Goal: Information Seeking & Learning: Learn about a topic

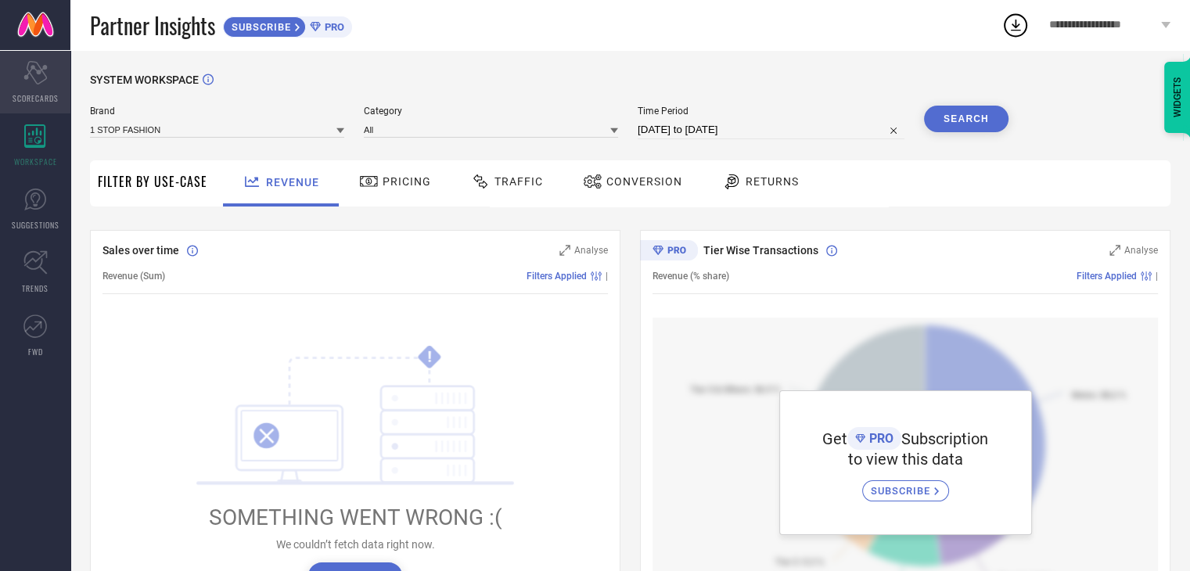
click at [38, 78] on icon "Scorecard" at bounding box center [35, 72] width 24 height 23
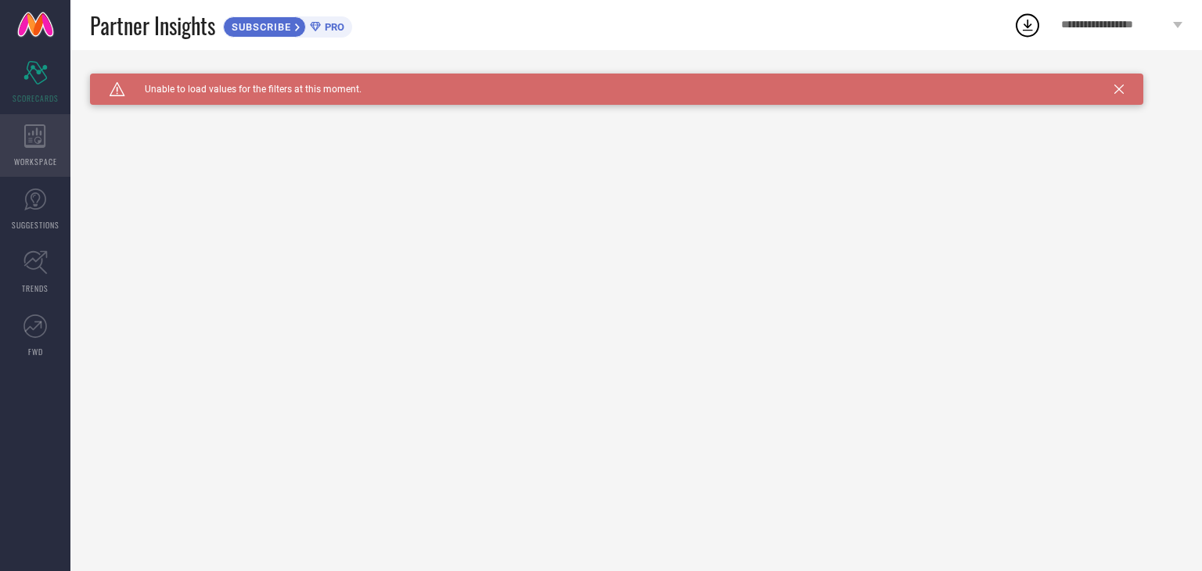
click at [25, 156] on span "WORKSPACE" at bounding box center [35, 162] width 43 height 12
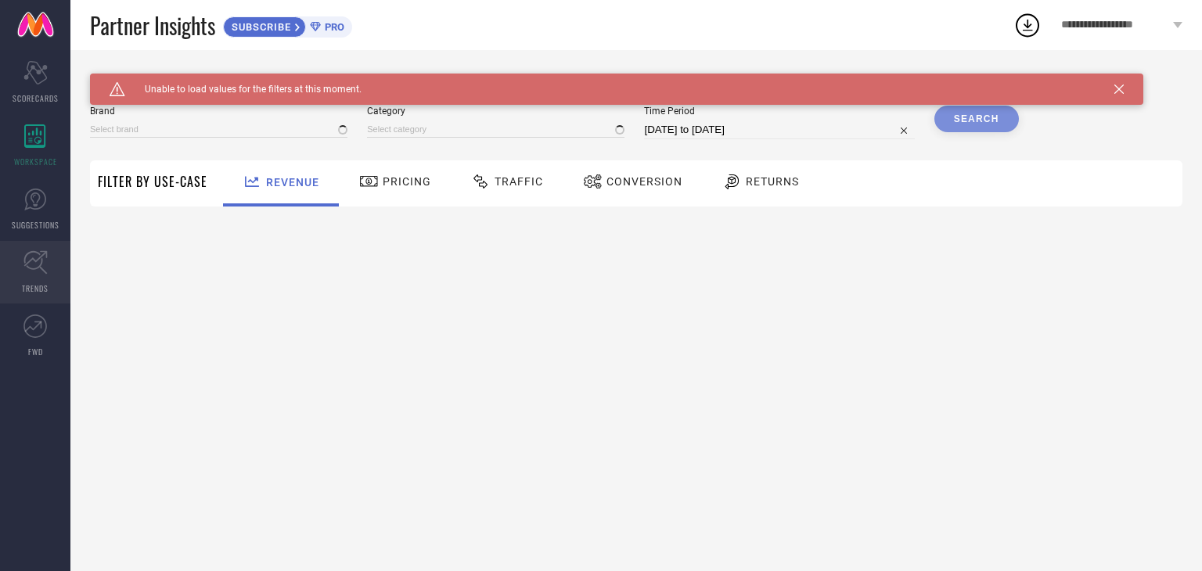
type input "1 STOP FASHION"
type input "All"
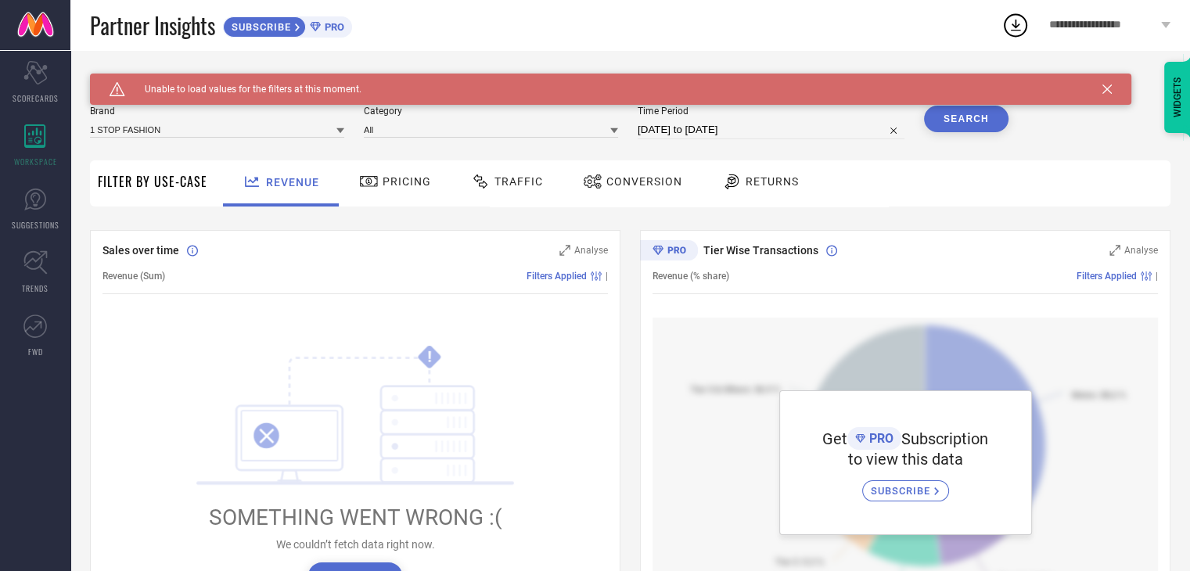
click at [374, 176] on icon at bounding box center [369, 181] width 20 height 19
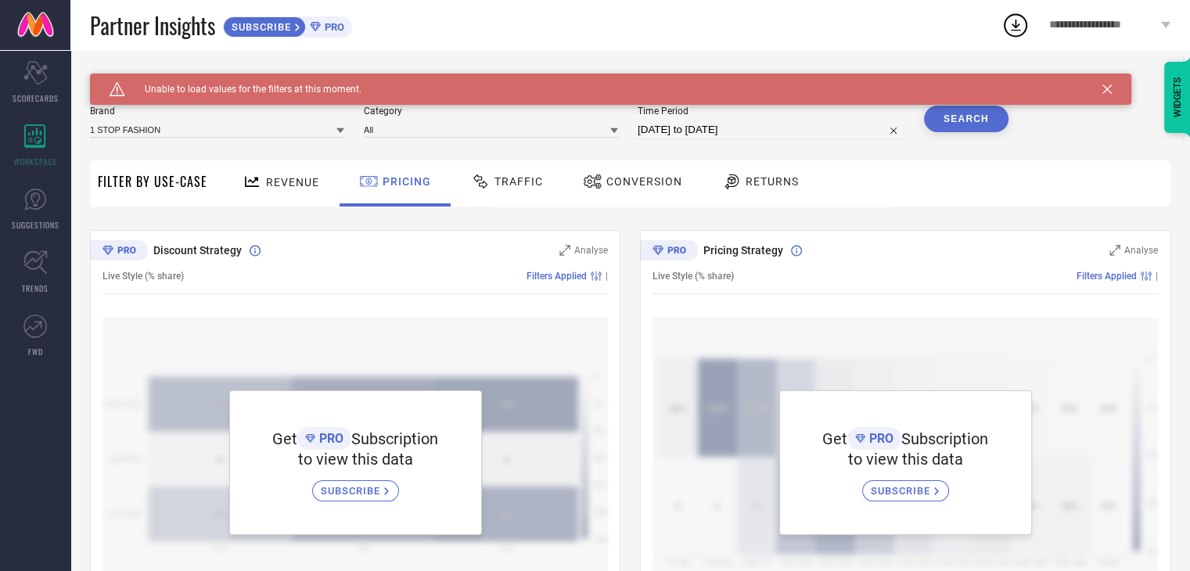
click at [476, 186] on icon at bounding box center [480, 182] width 14 height 14
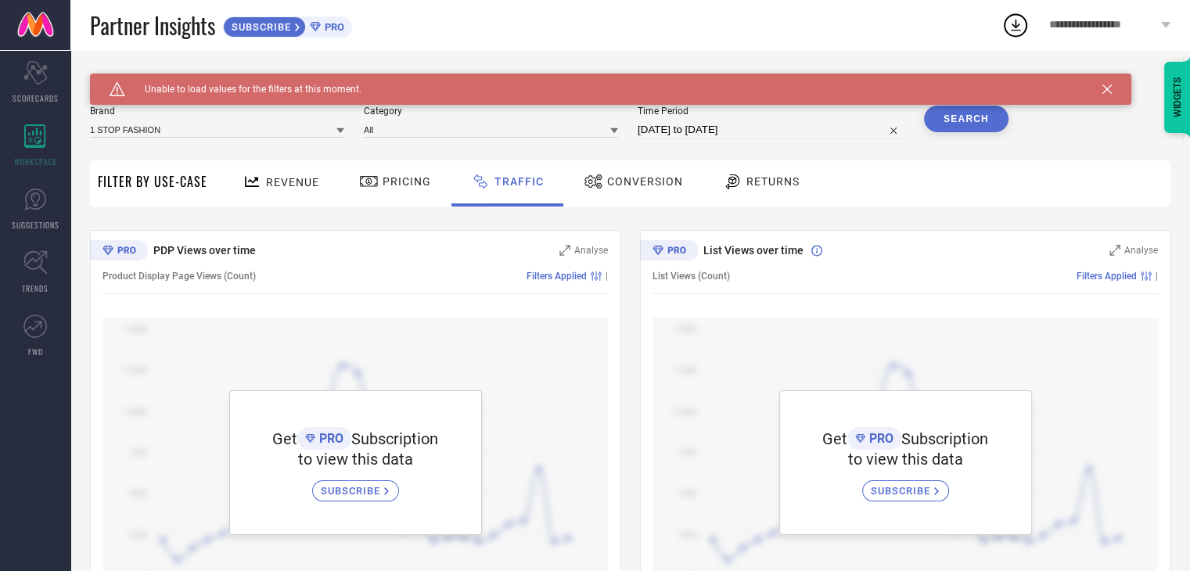
click at [596, 186] on icon at bounding box center [594, 181] width 20 height 19
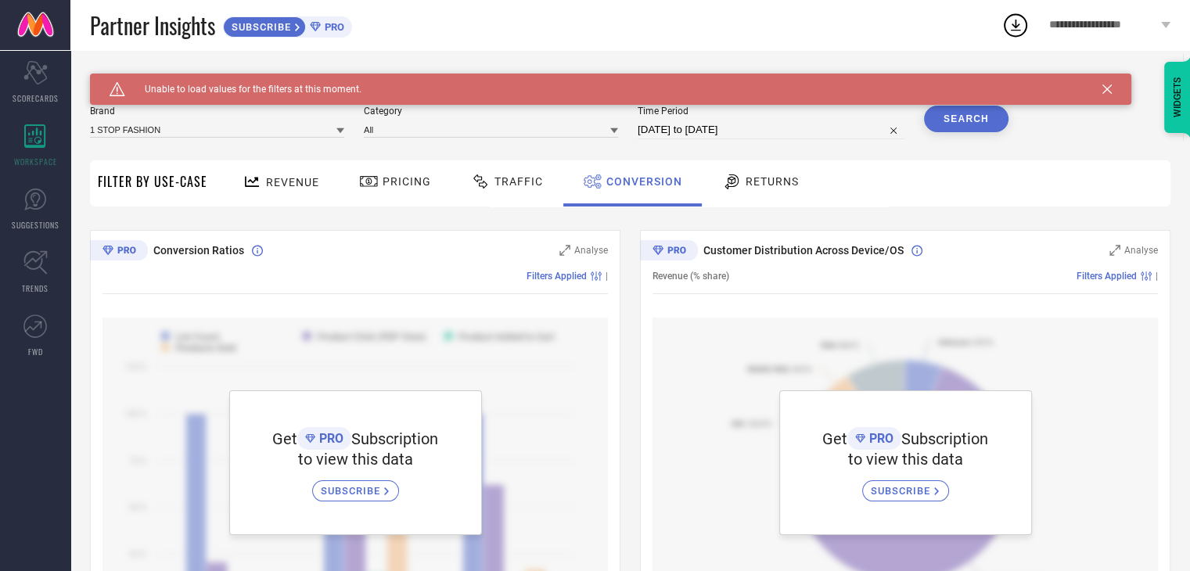
click at [733, 193] on div "Returns" at bounding box center [760, 181] width 85 height 27
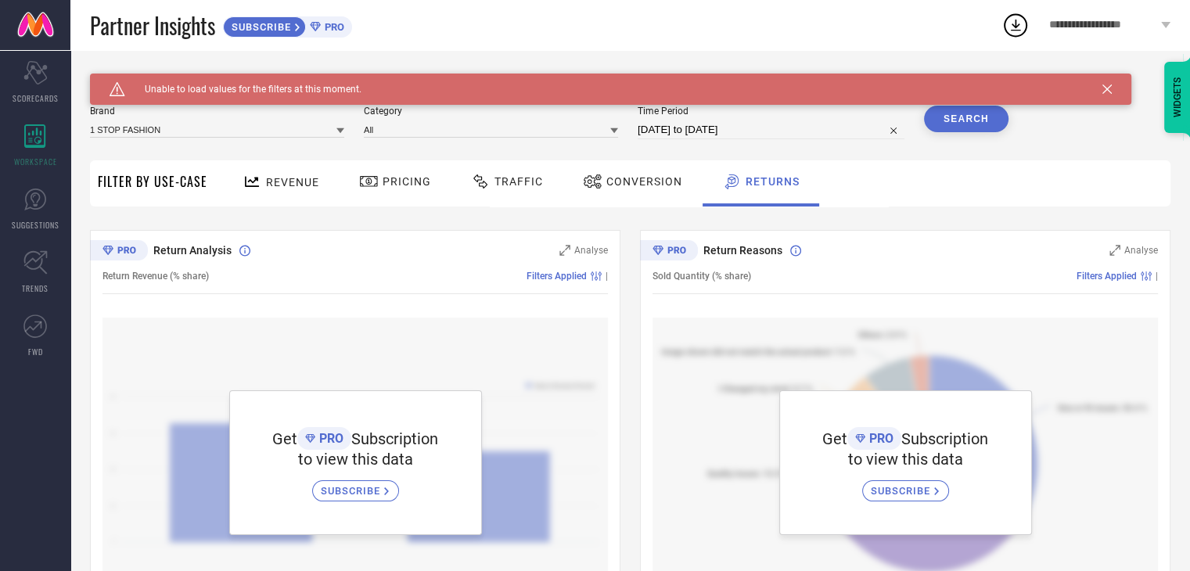
click at [304, 29] on div "SUBSCRIBE" at bounding box center [264, 26] width 83 height 21
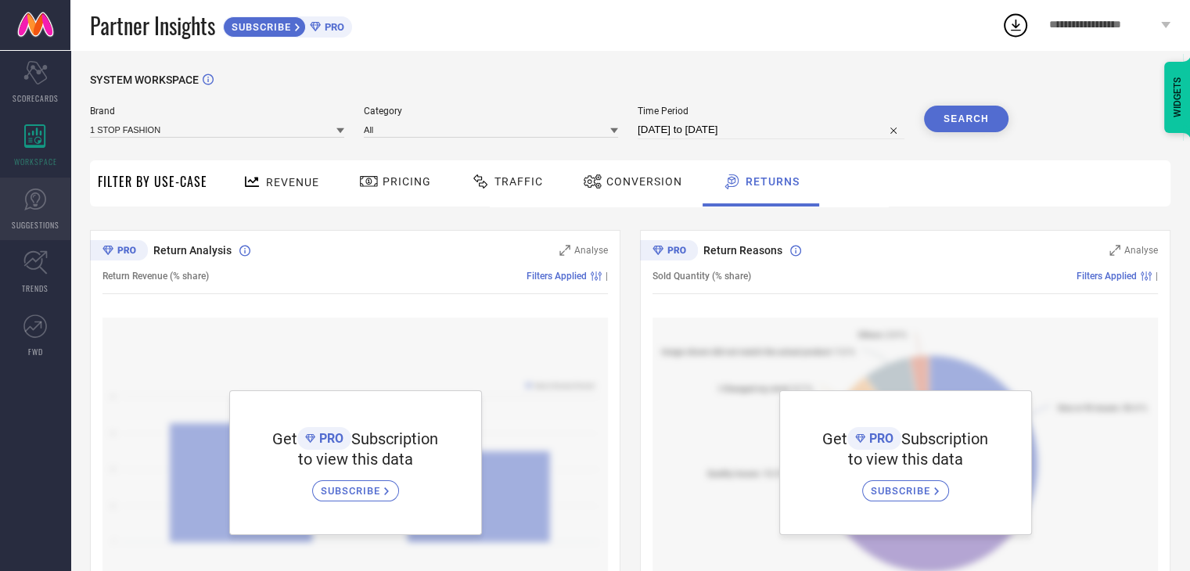
click at [16, 212] on link "SUGGESTIONS" at bounding box center [35, 209] width 70 height 63
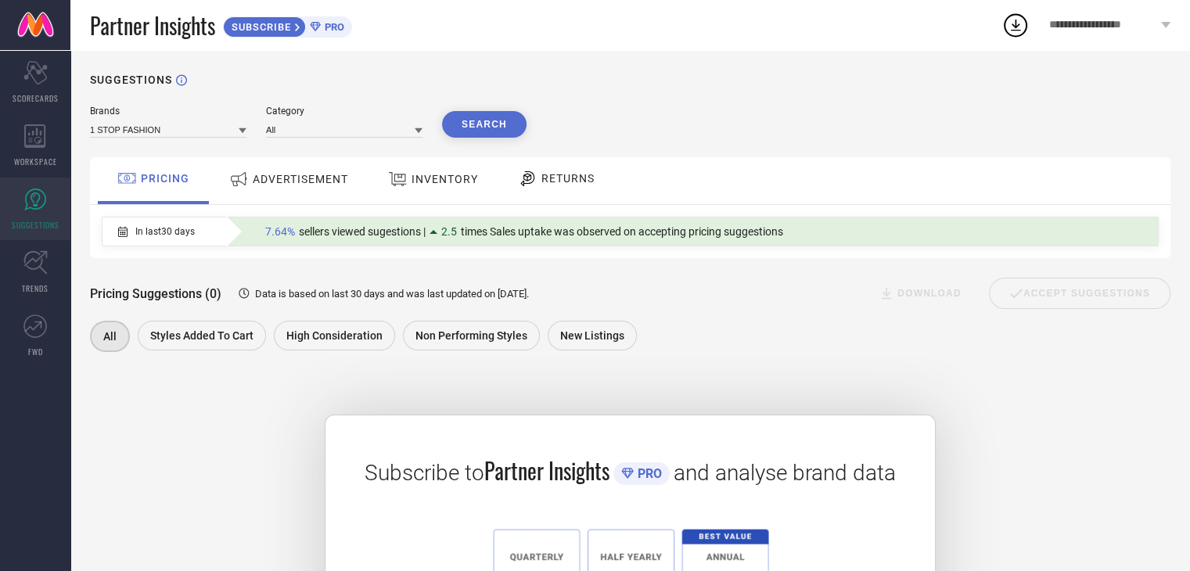
click at [270, 178] on span "ADVERTISEMENT" at bounding box center [300, 179] width 95 height 13
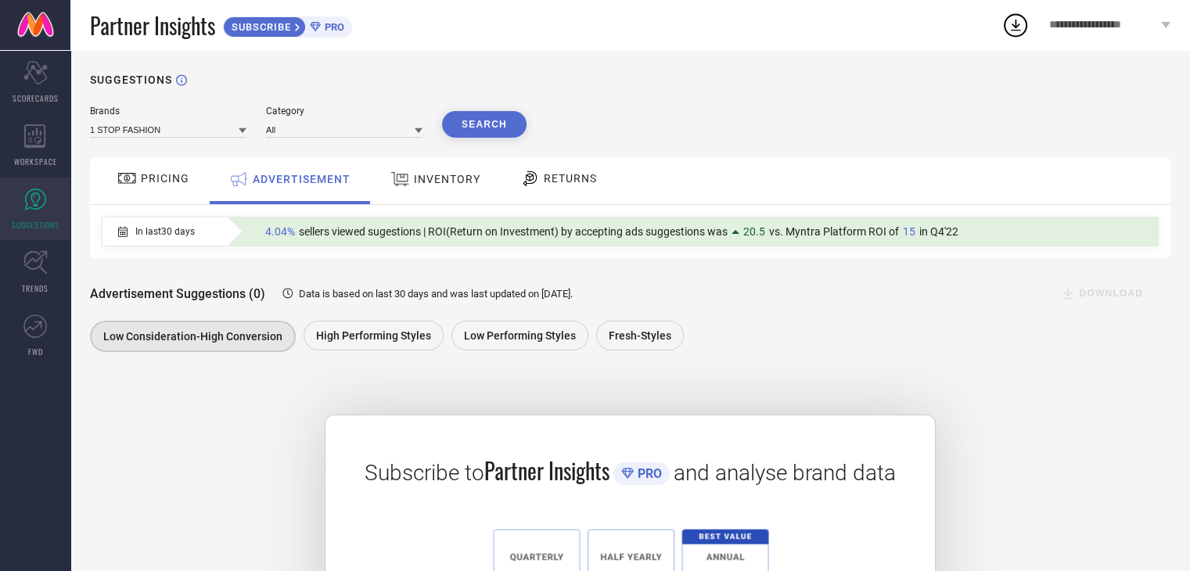
click at [428, 187] on div "INVENTORY" at bounding box center [436, 179] width 98 height 28
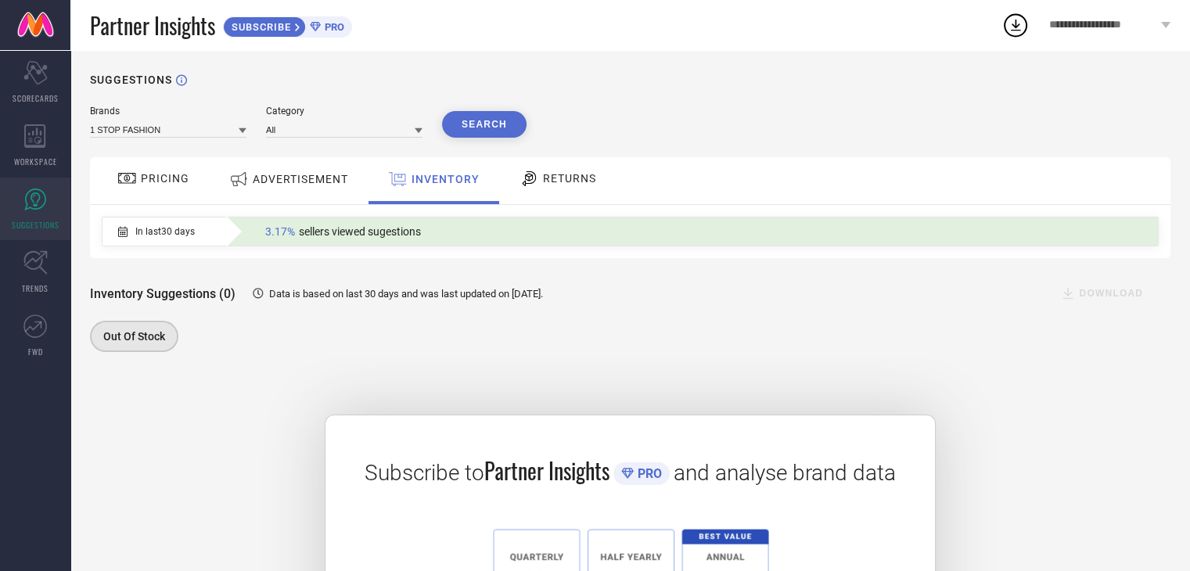
click at [519, 192] on div "RETURNS" at bounding box center [558, 178] width 85 height 27
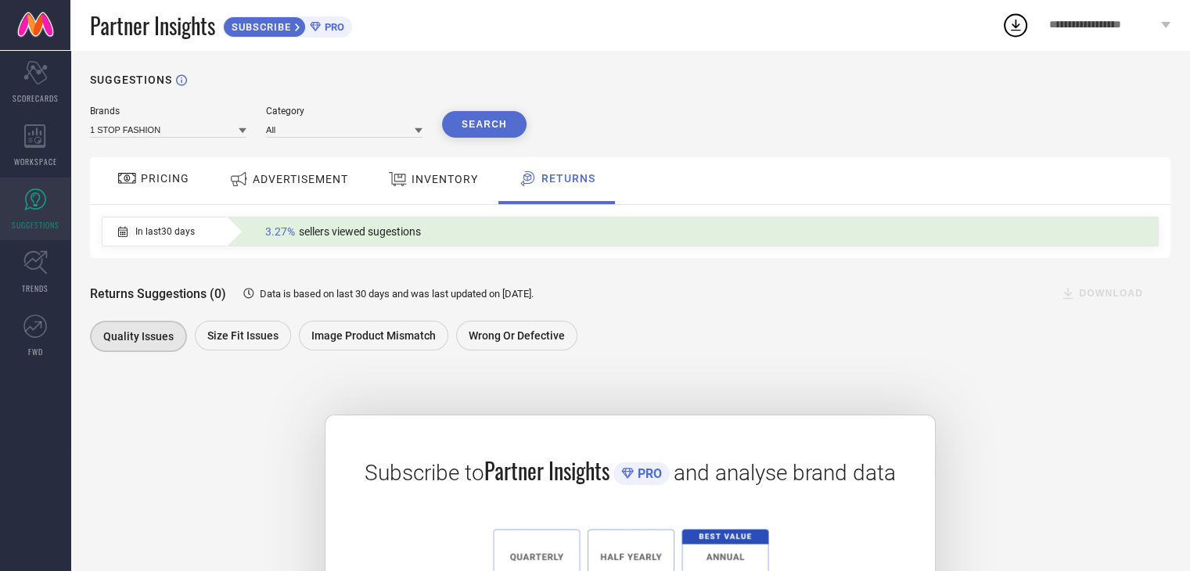
click at [309, 178] on span "ADVERTISEMENT" at bounding box center [300, 179] width 95 height 13
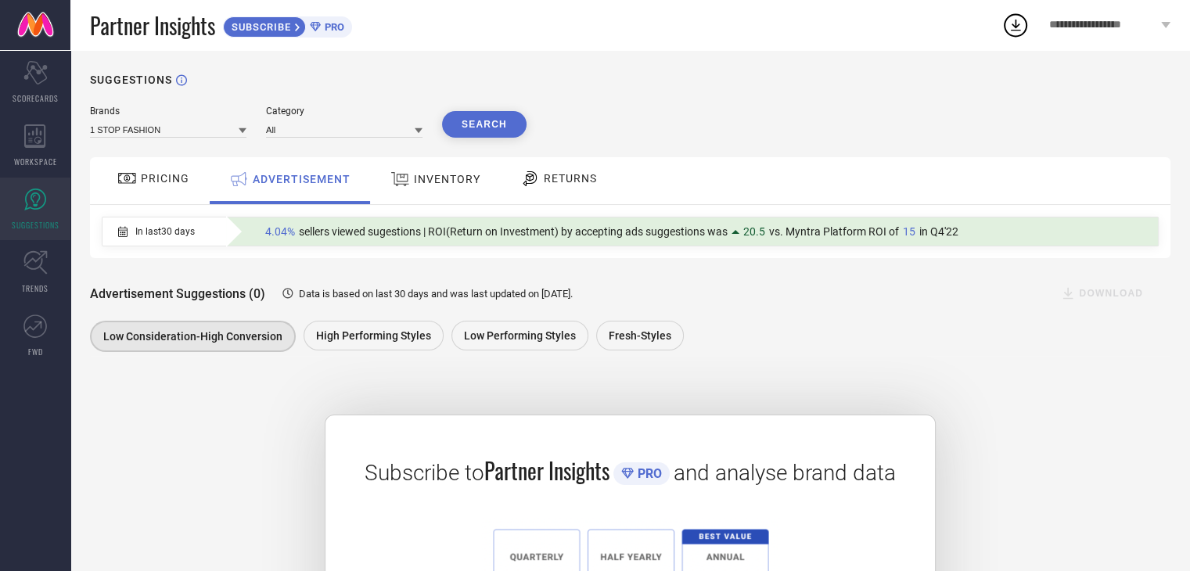
click at [155, 176] on span "PRICING" at bounding box center [165, 178] width 49 height 13
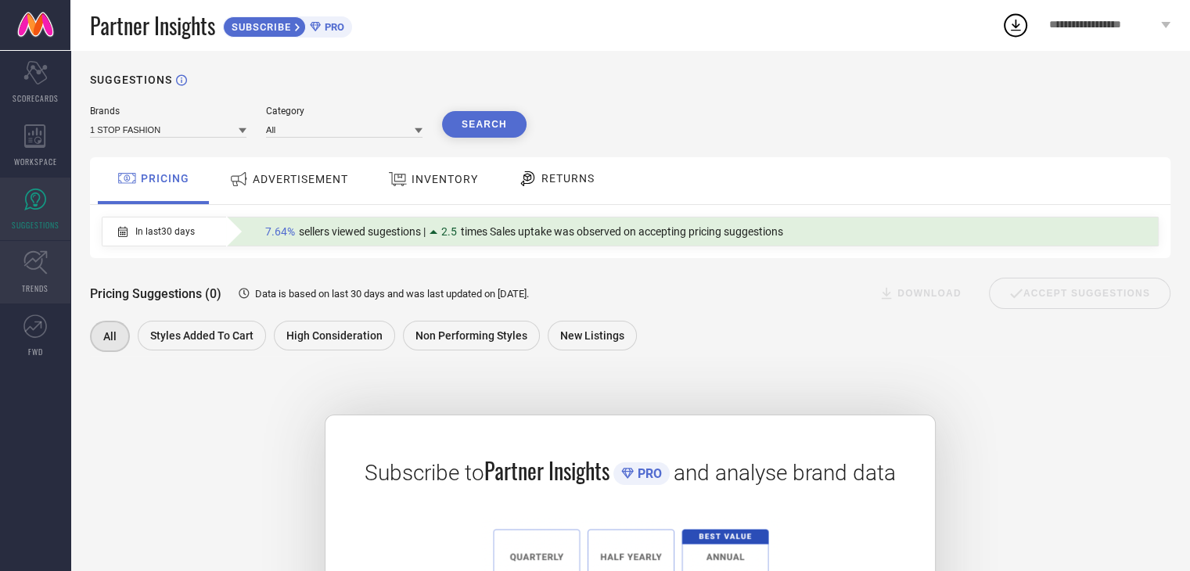
click at [49, 264] on link "TRENDS" at bounding box center [35, 272] width 70 height 63
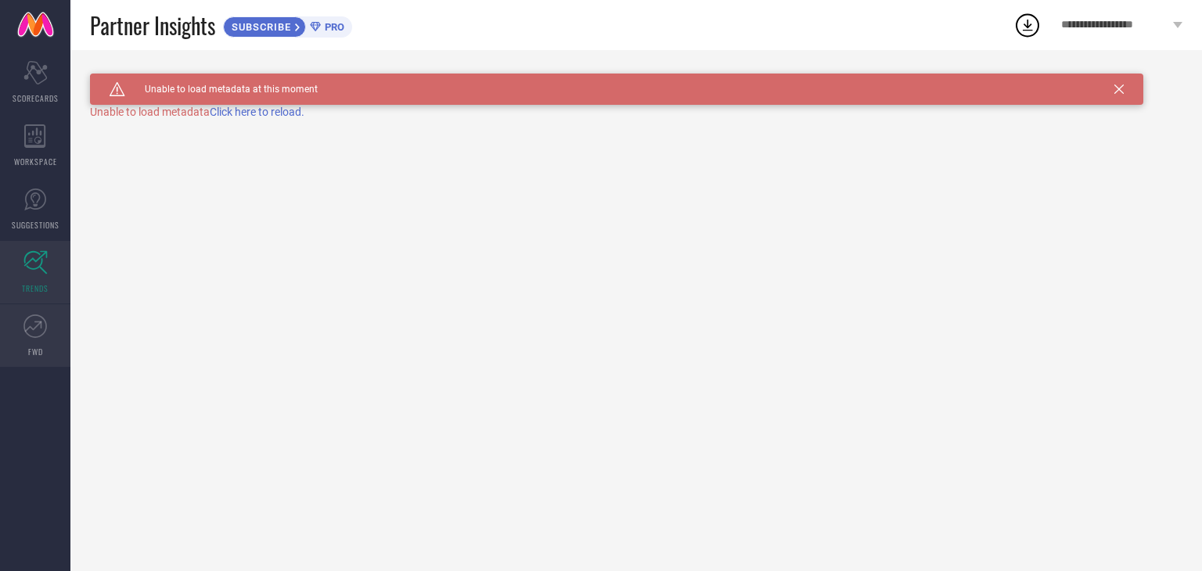
click at [44, 345] on link "FWD" at bounding box center [35, 335] width 70 height 63
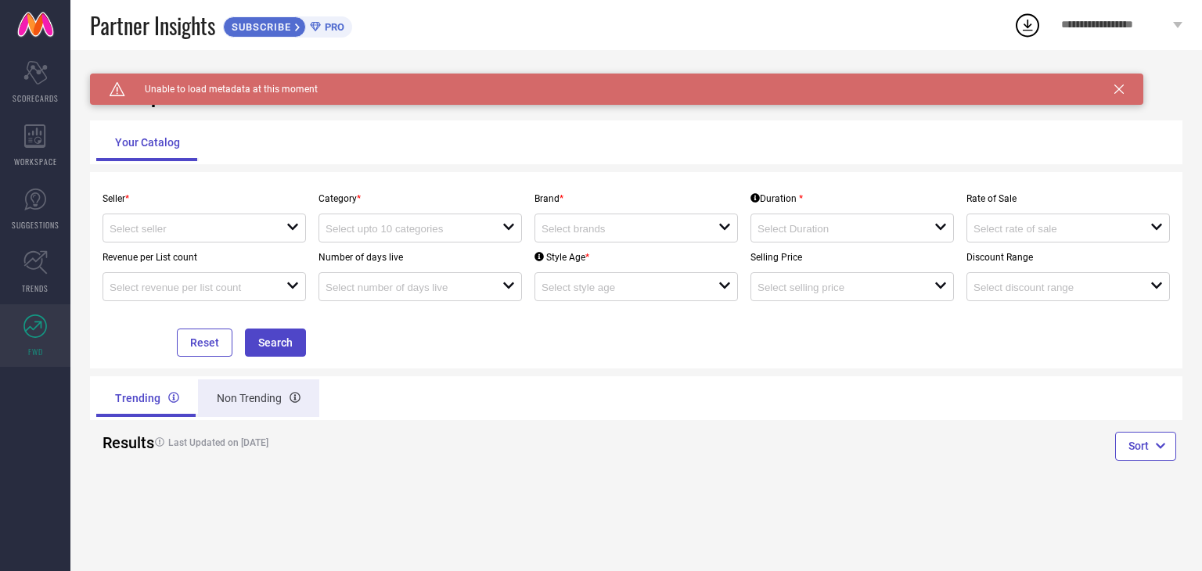
click at [242, 409] on div "Non Trending" at bounding box center [258, 399] width 121 height 38
click at [192, 410] on div "Trending" at bounding box center [145, 399] width 99 height 38
click at [246, 235] on input at bounding box center [189, 229] width 159 height 12
click at [222, 267] on li "Myntra ( MINT_1 )" at bounding box center [204, 259] width 202 height 28
type input "Myntra ( MINT_1 )"
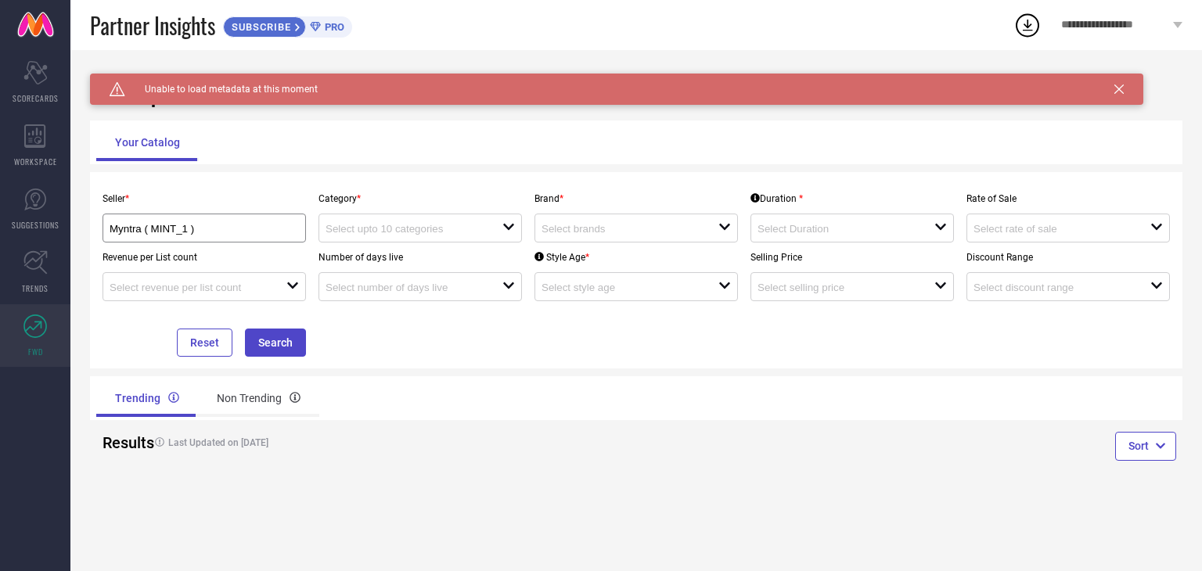
click at [379, 246] on div "Number of days live open" at bounding box center [420, 272] width 216 height 59
click at [387, 234] on input at bounding box center [405, 229] width 159 height 12
click at [381, 255] on div "No results found" at bounding box center [420, 257] width 203 height 27
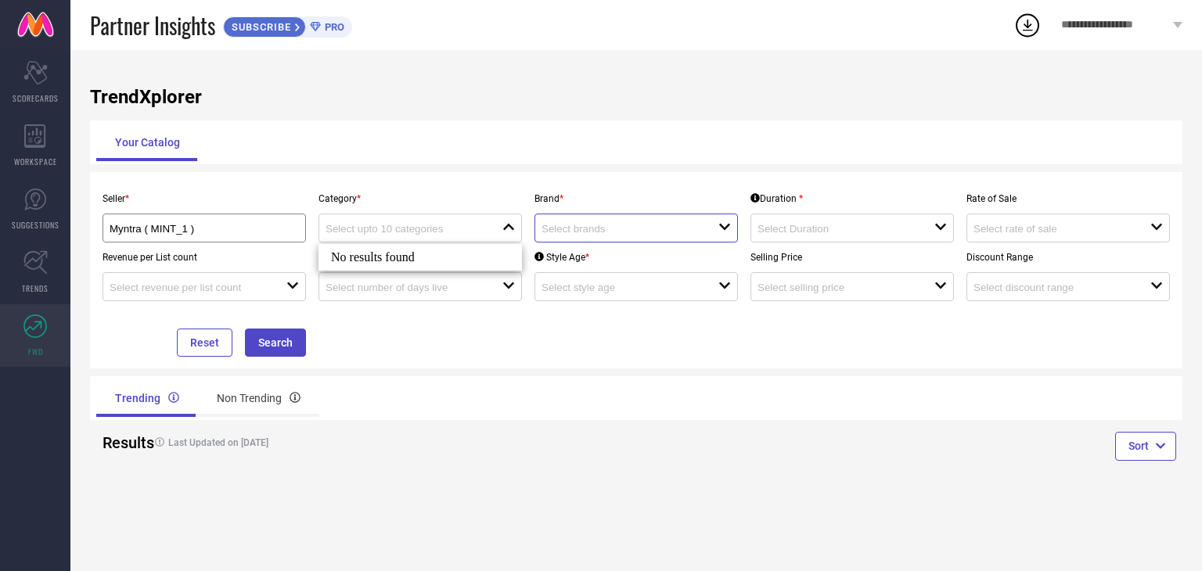
click at [557, 232] on input at bounding box center [621, 229] width 159 height 12
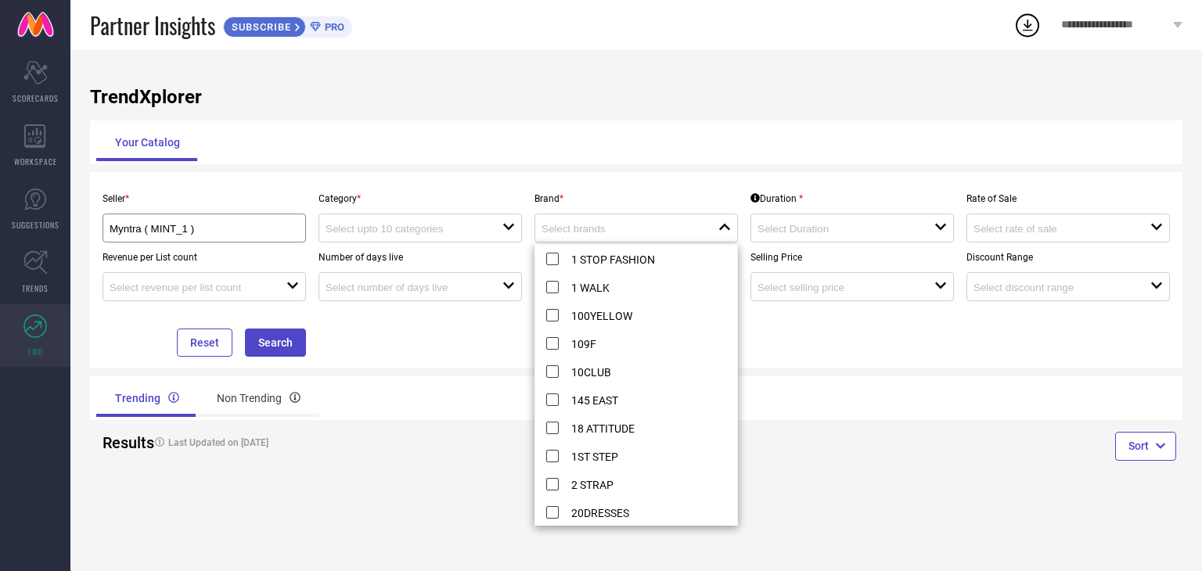
click at [306, 373] on div "TrendXplorer Your Catalog Seller * Myntra ( MINT_1 ) Category * open Brand * cl…" at bounding box center [636, 310] width 1132 height 521
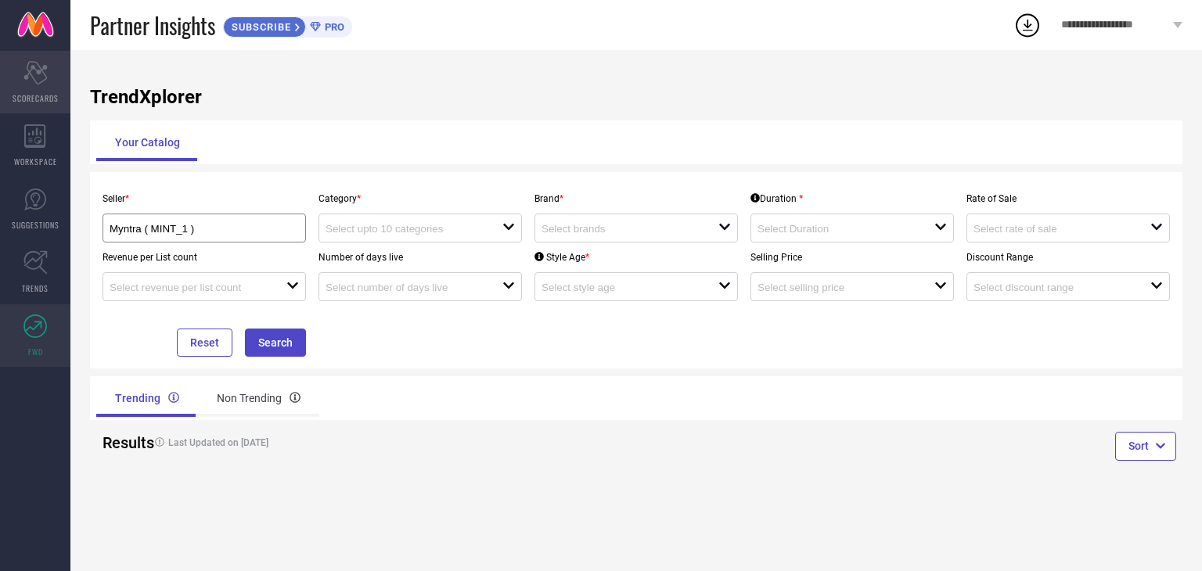
click at [22, 82] on div "Scorecard SCORECARDS" at bounding box center [35, 82] width 70 height 63
